Goal: Check status: Check status

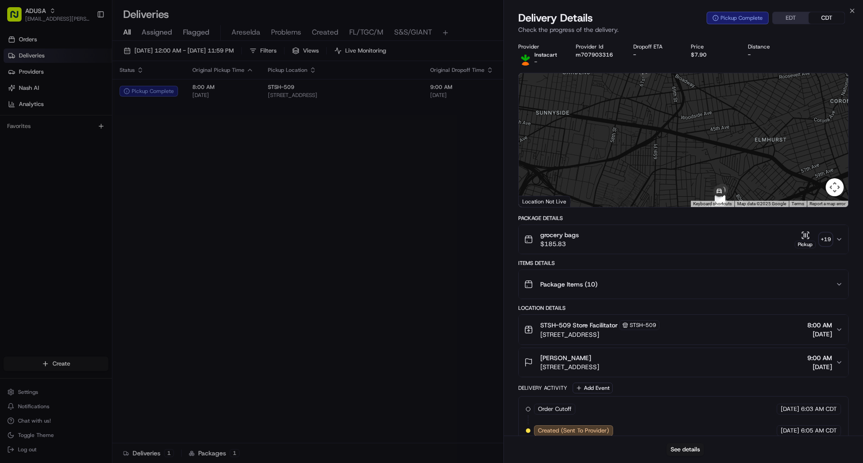
click at [855, 11] on div "Delivery Details Pickup Complete EDT CDT Check the progress of the delivery." at bounding box center [683, 24] width 359 height 27
click at [853, 11] on icon "button" at bounding box center [851, 10] width 7 height 7
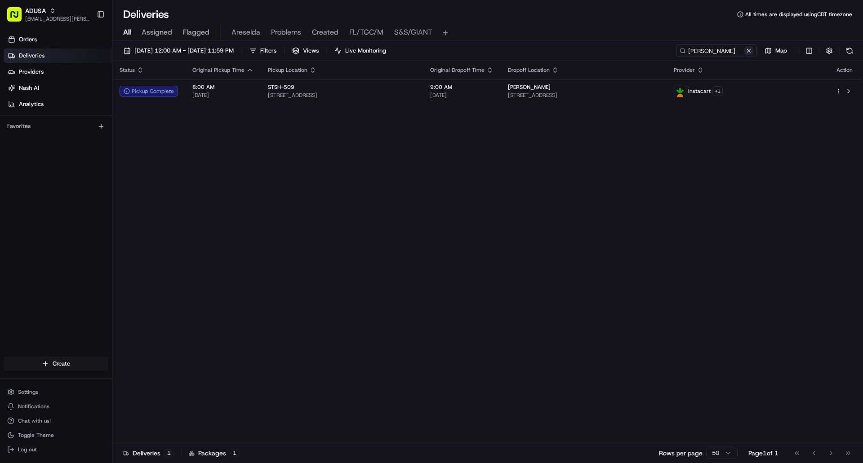
click at [748, 53] on button at bounding box center [748, 50] width 9 height 9
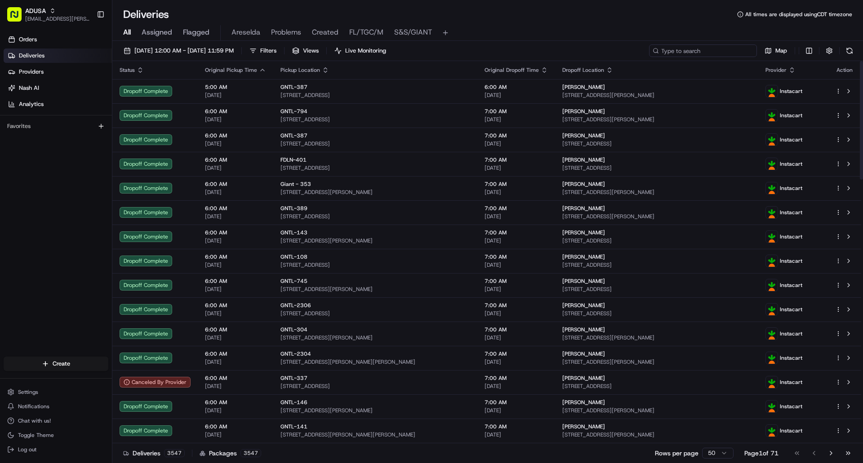
click at [715, 52] on input at bounding box center [703, 50] width 108 height 13
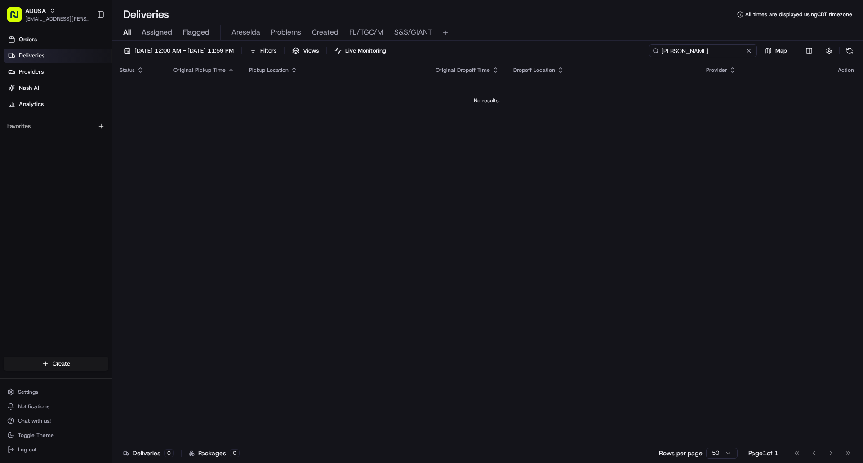
type input "susan dotson"
click at [750, 51] on button at bounding box center [748, 50] width 9 height 9
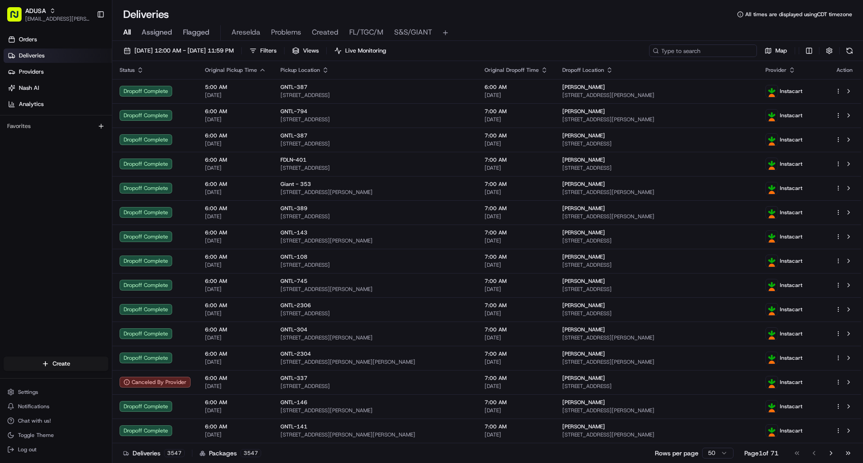
click at [705, 52] on input at bounding box center [703, 50] width 108 height 13
click at [691, 52] on input at bounding box center [703, 50] width 108 height 13
paste input "m707854877"
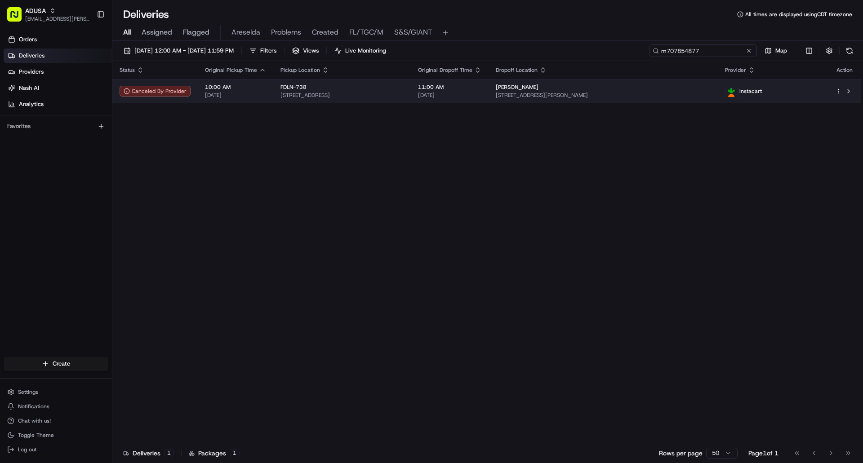
type input "m707854877"
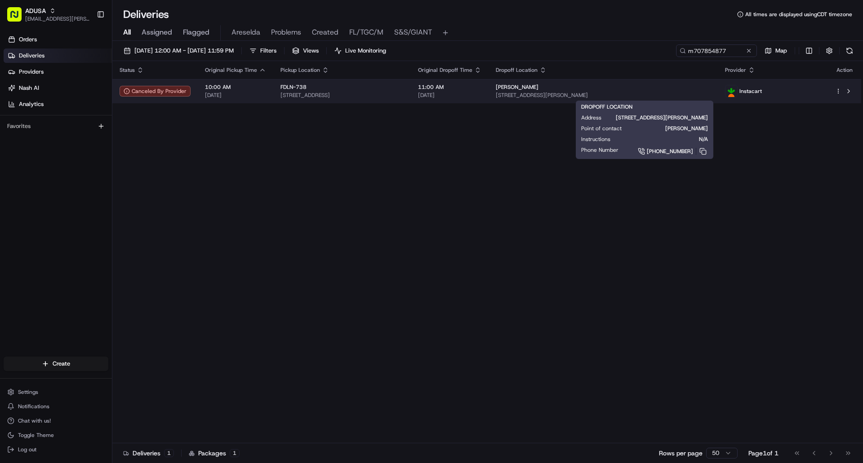
click at [695, 91] on div "Samantha Dodson 11158 Willow Dr, j, Bealeton, VA 22712, US" at bounding box center [603, 91] width 215 height 15
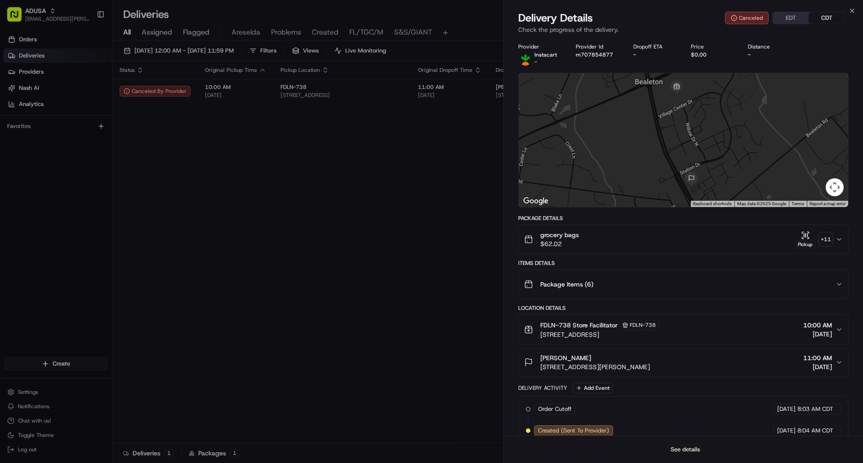
click at [683, 448] on button "See details" at bounding box center [684, 449] width 37 height 13
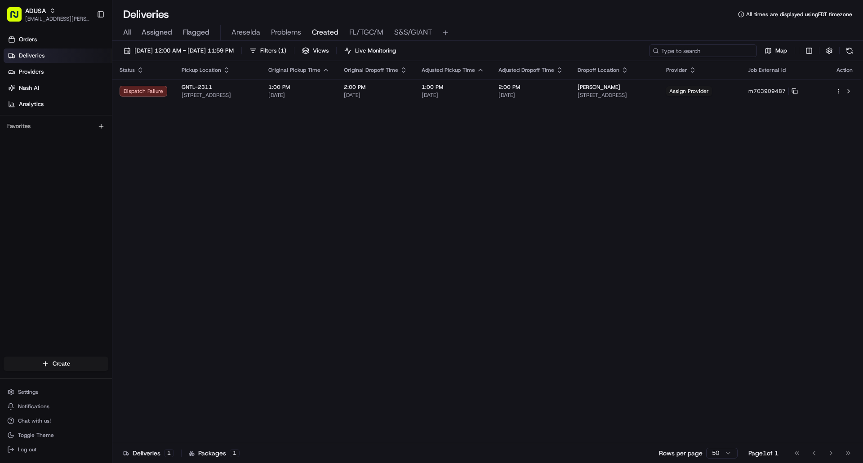
click at [715, 49] on input at bounding box center [703, 50] width 108 height 13
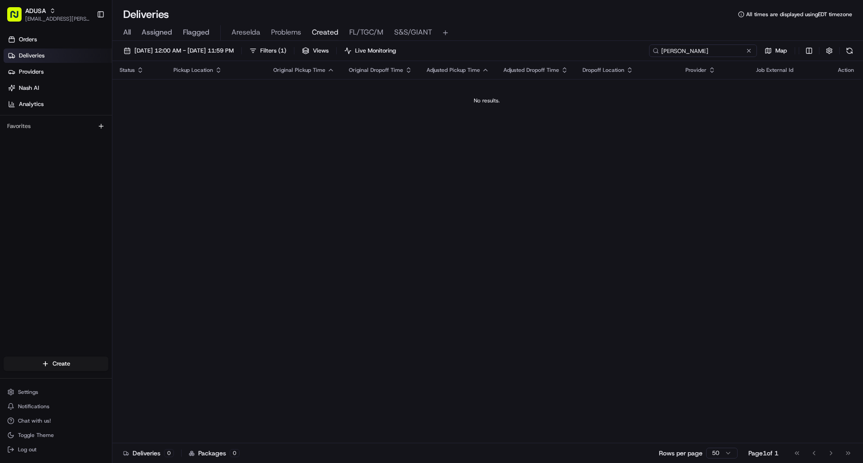
type input "samantha"
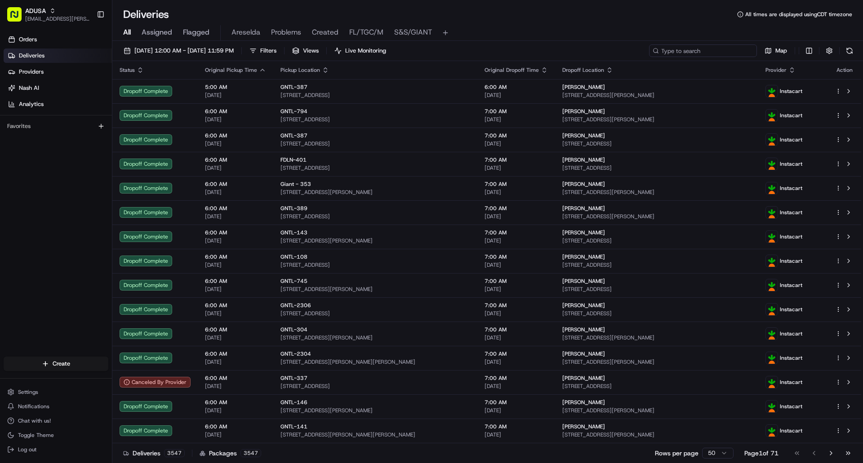
click at [707, 49] on input at bounding box center [703, 50] width 108 height 13
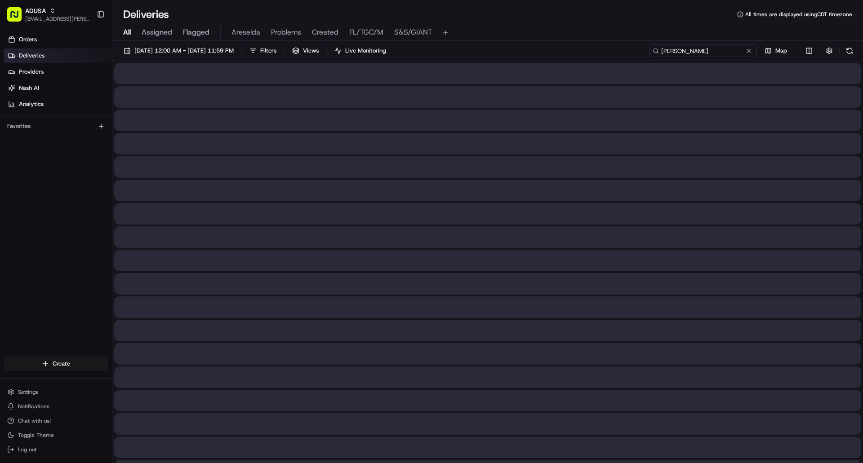
type input "samantha dotson"
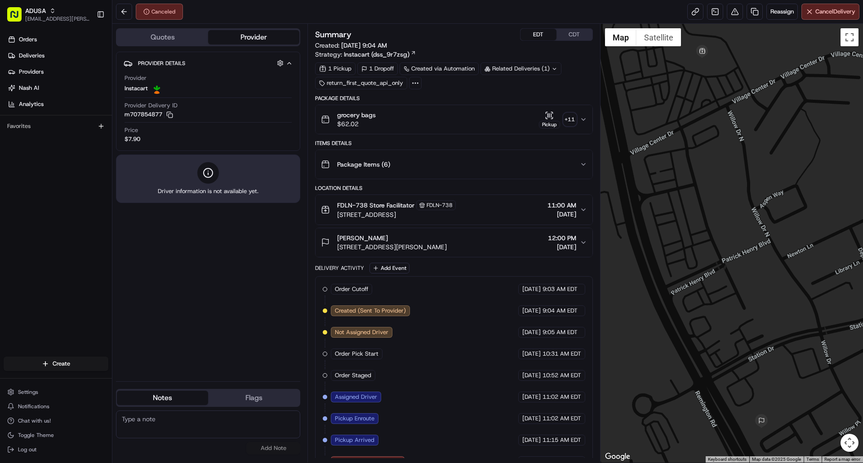
click at [547, 31] on button "EDT" at bounding box center [538, 35] width 36 height 12
click at [124, 9] on button at bounding box center [124, 12] width 16 height 16
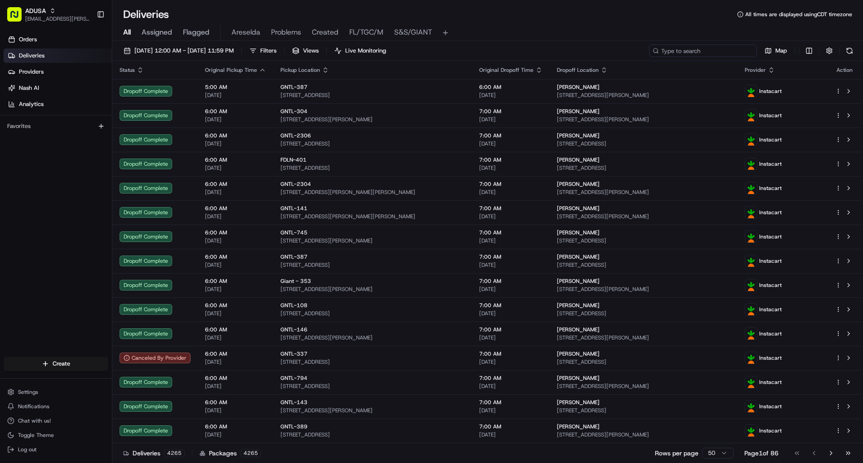
click at [700, 47] on input at bounding box center [703, 50] width 108 height 13
paste input "m708052069"
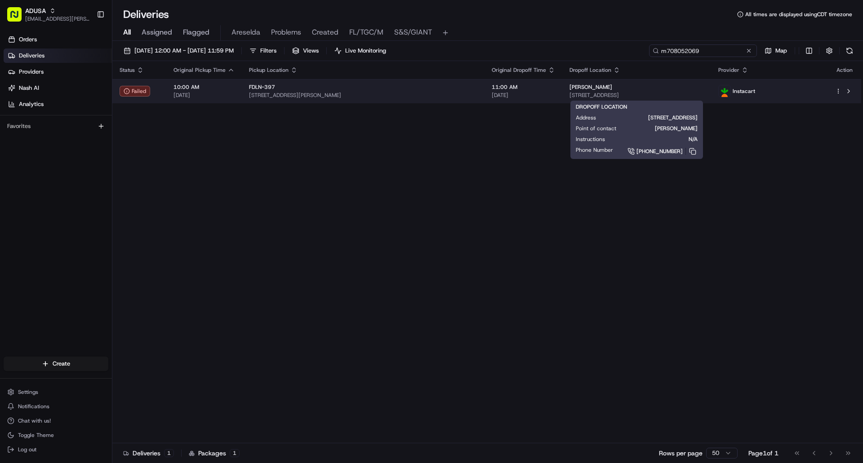
type input "m708052069"
click at [691, 95] on span "[STREET_ADDRESS]" at bounding box center [636, 95] width 134 height 7
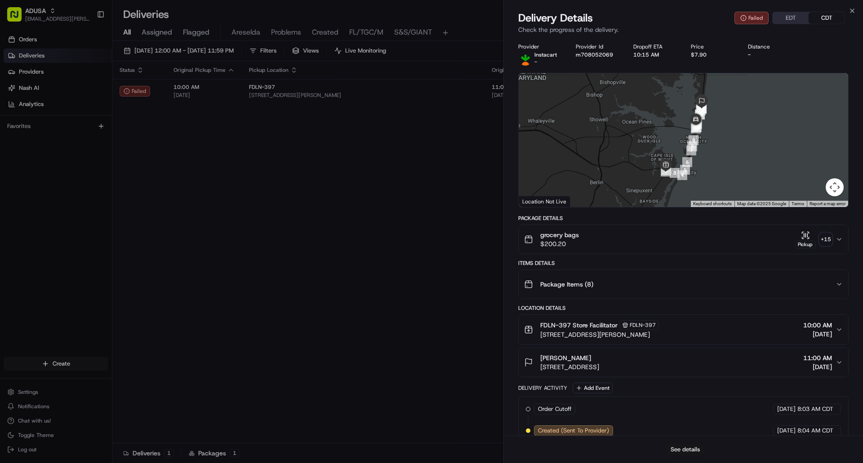
click at [685, 451] on button "See details" at bounding box center [684, 449] width 37 height 13
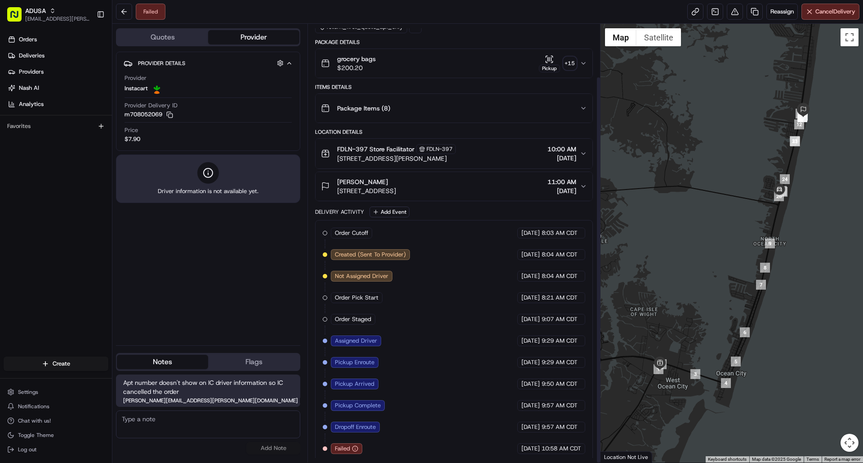
scroll to position [60, 0]
